Goal: Information Seeking & Learning: Learn about a topic

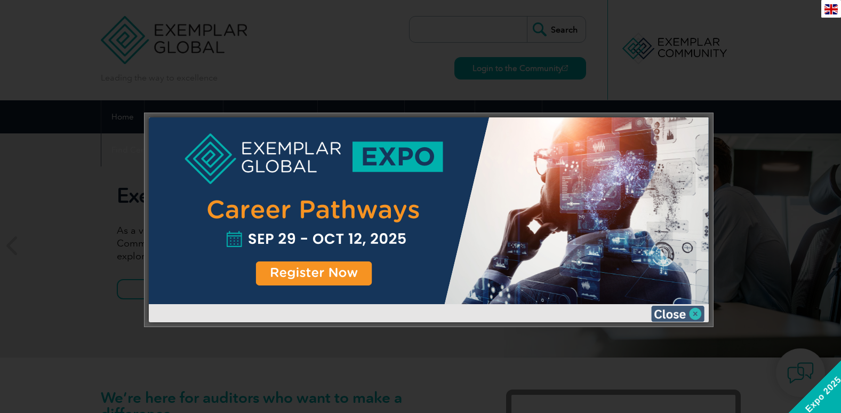
click at [696, 312] on img at bounding box center [677, 313] width 53 height 16
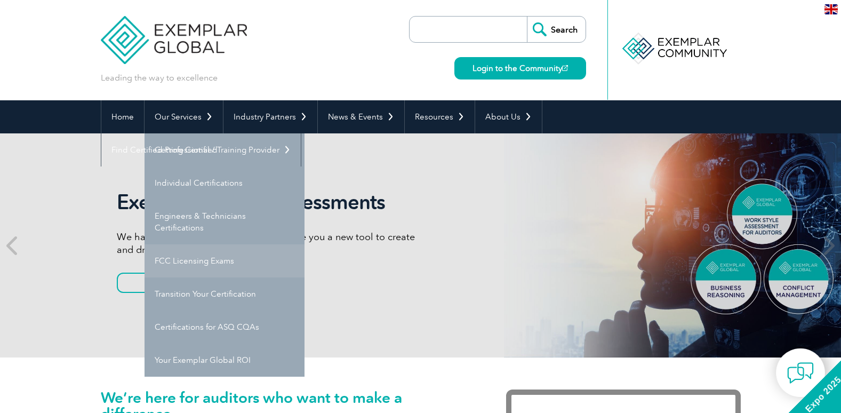
click at [188, 255] on link "FCC Licensing Exams" at bounding box center [224, 260] width 160 height 33
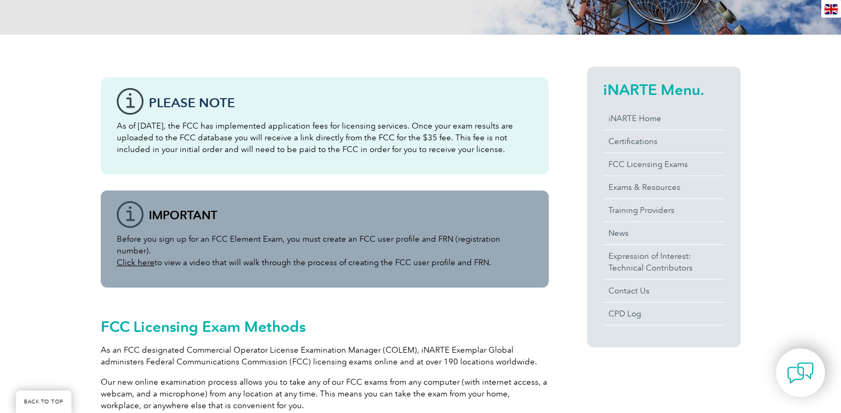
scroll to position [204, 0]
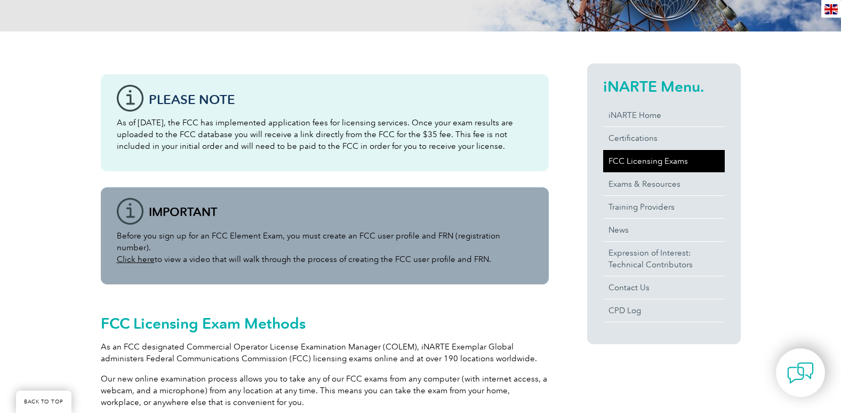
click at [650, 162] on link "FCC Licensing Exams" at bounding box center [664, 161] width 122 height 22
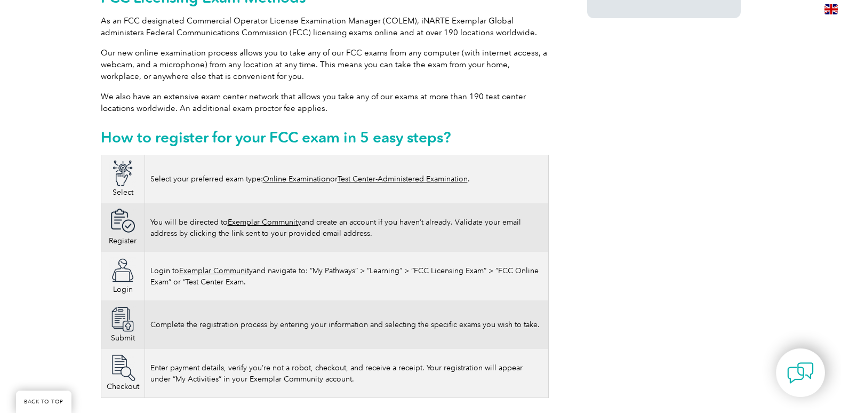
scroll to position [533, 0]
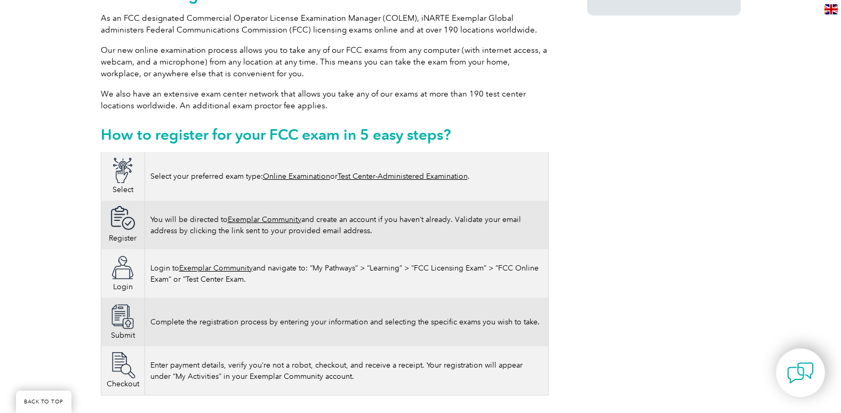
click at [300, 172] on link "Online Examination" at bounding box center [296, 176] width 67 height 9
click at [309, 172] on link "Online Examination" at bounding box center [296, 176] width 67 height 9
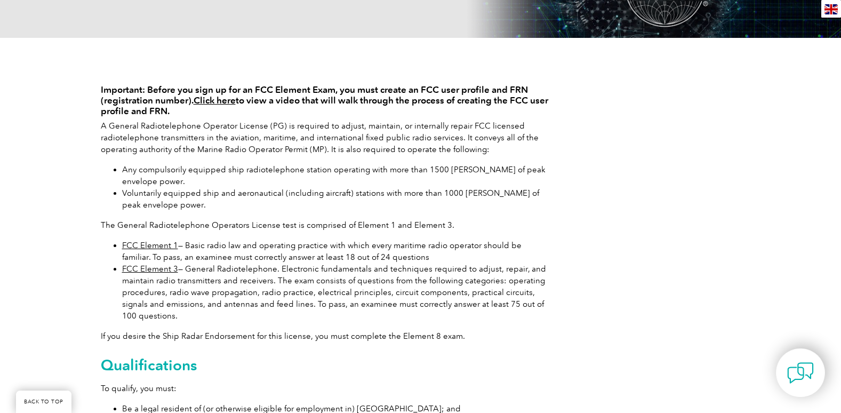
scroll to position [188, 0]
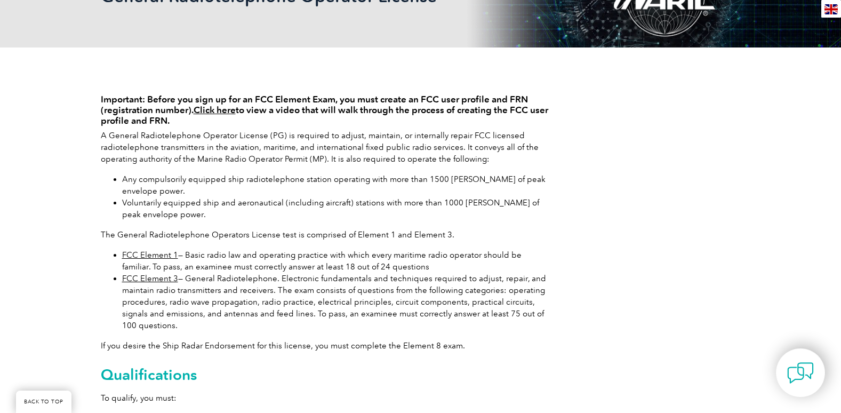
click at [150, 251] on link "FCC Element 1" at bounding box center [150, 255] width 56 height 10
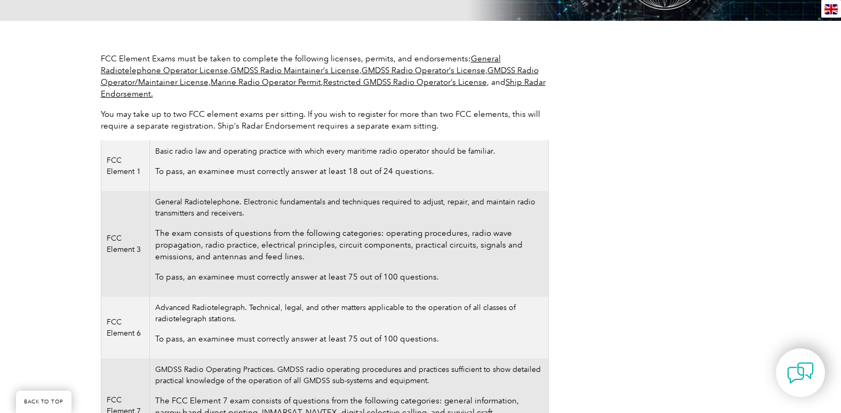
scroll to position [213, 0]
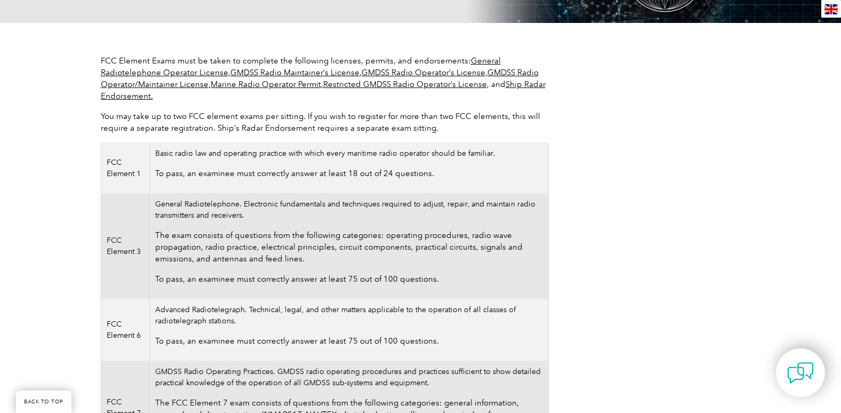
click at [474, 59] on link "General Radiotelephone Operator License" at bounding box center [301, 66] width 400 height 21
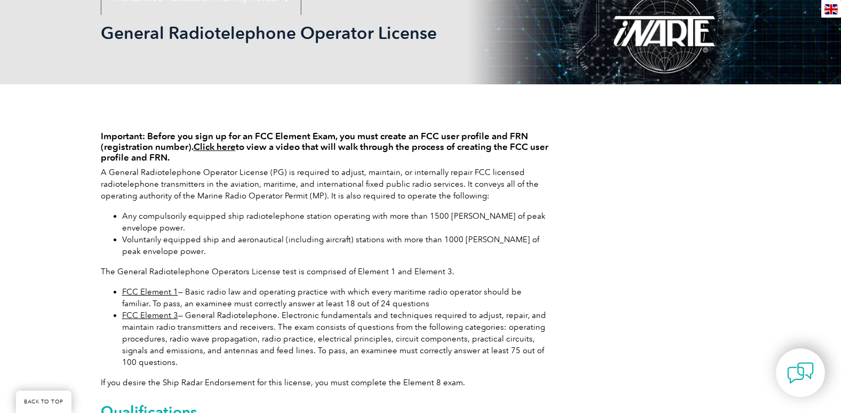
scroll to position [252, 0]
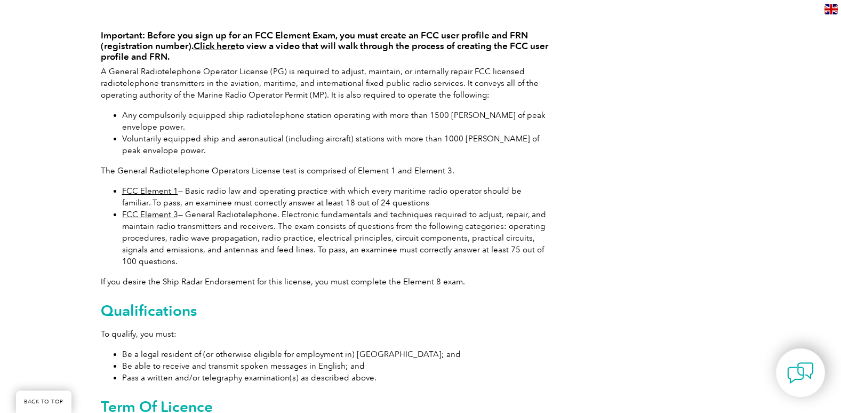
click at [147, 190] on link "FCC Element 1" at bounding box center [150, 191] width 56 height 10
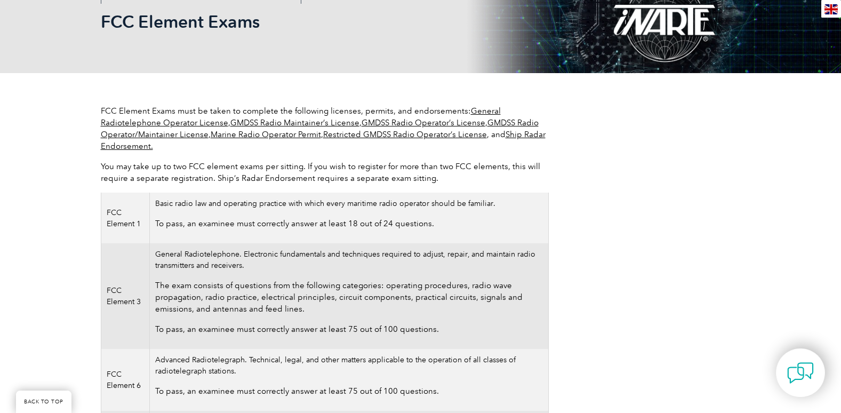
scroll to position [151, 0]
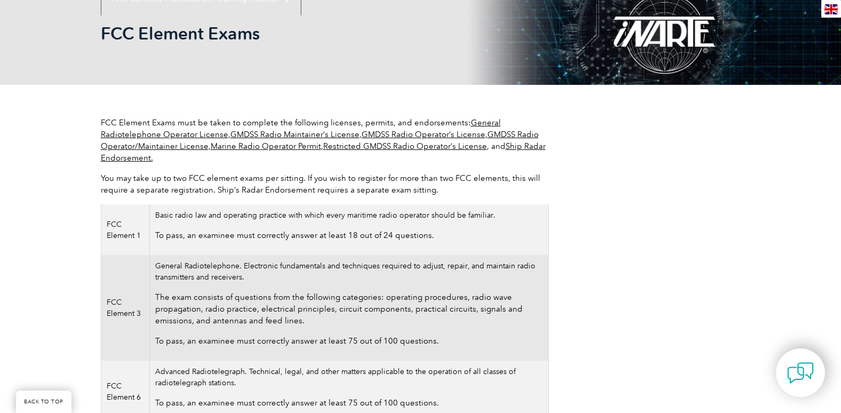
click at [477, 124] on link "General Radiotelephone Operator License" at bounding box center [301, 128] width 400 height 21
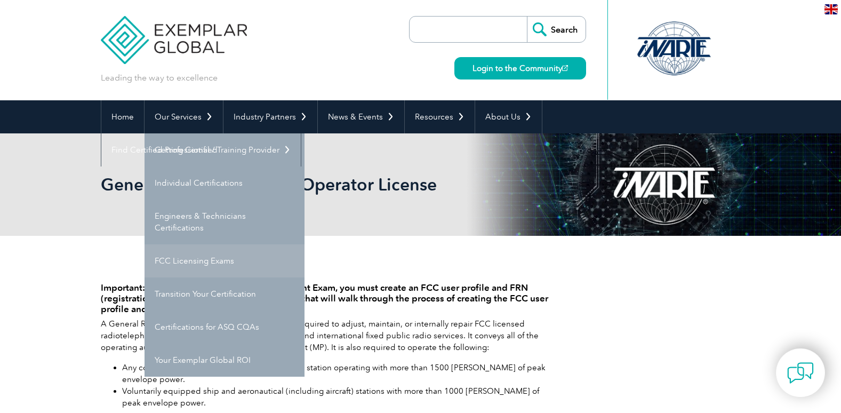
click at [180, 256] on link "FCC Licensing Exams" at bounding box center [224, 260] width 160 height 33
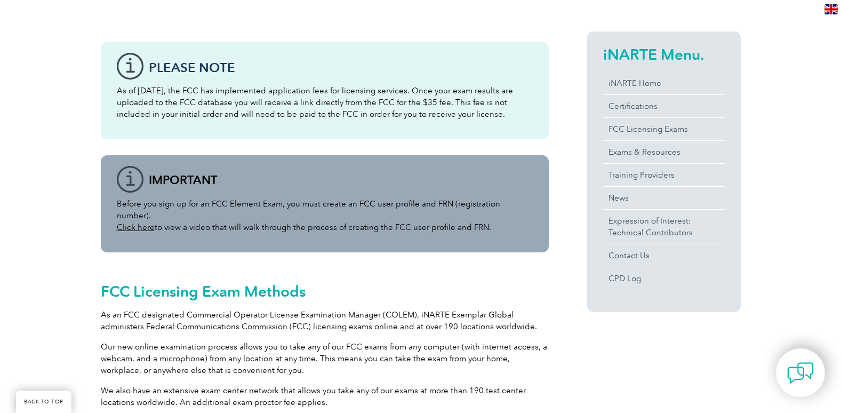
scroll to position [227, 0]
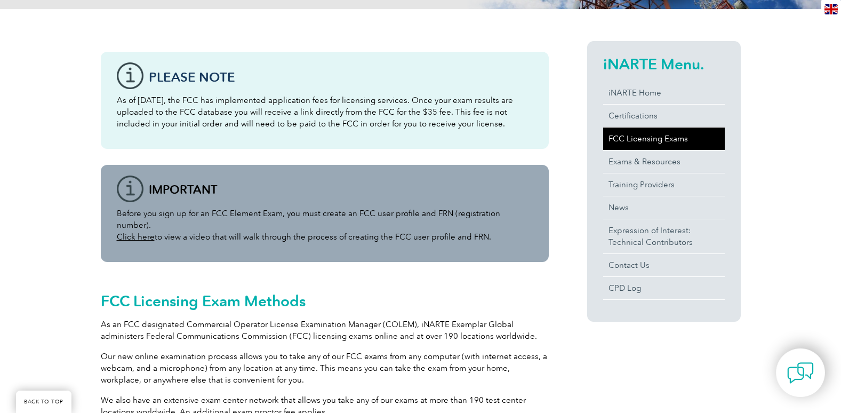
click at [628, 137] on link "FCC Licensing Exams" at bounding box center [664, 138] width 122 height 22
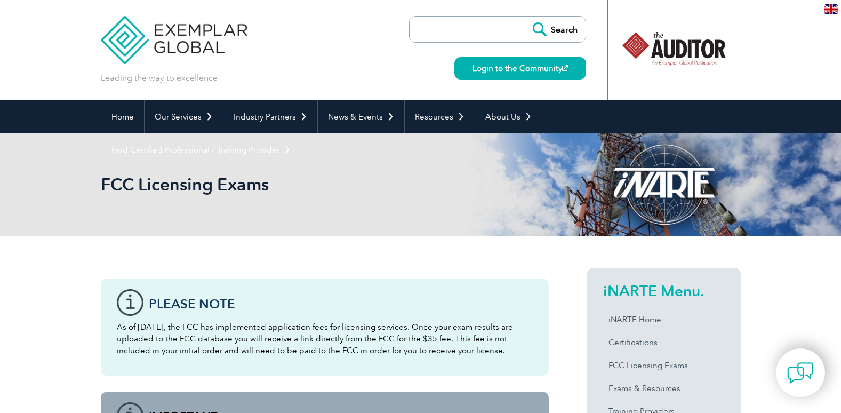
click at [464, 24] on input "search" at bounding box center [471, 30] width 112 height 26
type input "my pathways"
click at [576, 22] on input "Search" at bounding box center [556, 30] width 59 height 26
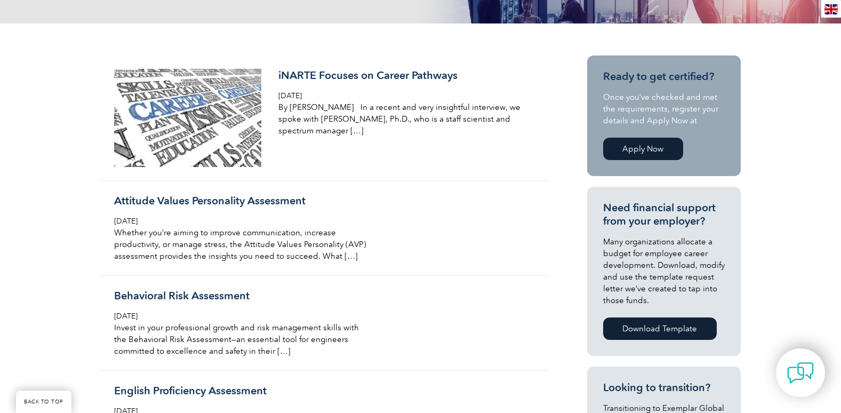
scroll to position [245, 0]
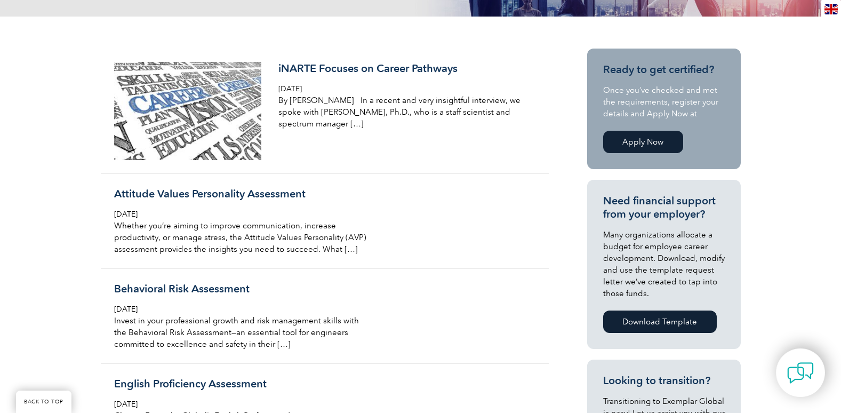
click at [648, 139] on link "Apply Now" at bounding box center [643, 142] width 80 height 22
